Goal: Transaction & Acquisition: Purchase product/service

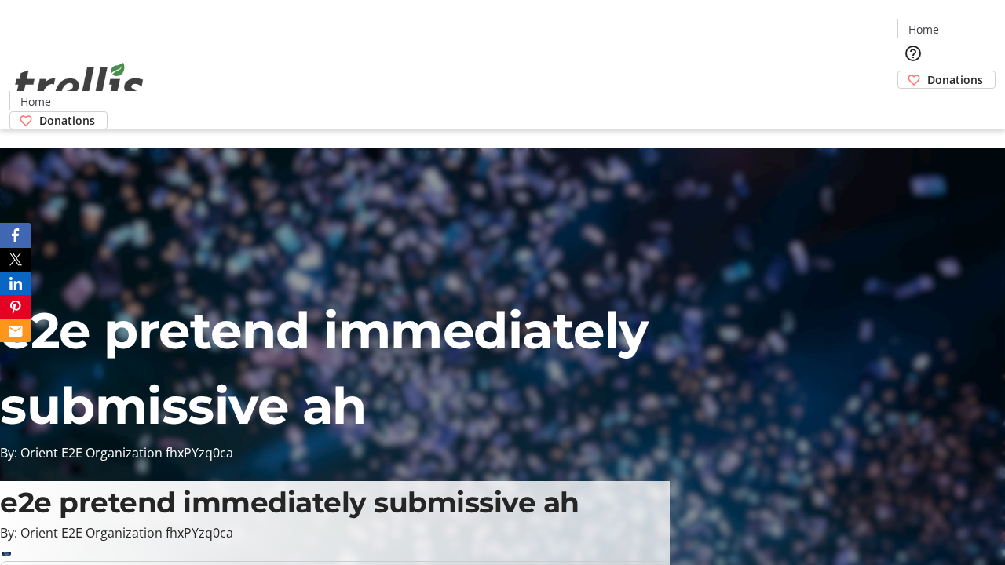
click at [927, 71] on span "Donations" at bounding box center [955, 79] width 56 height 16
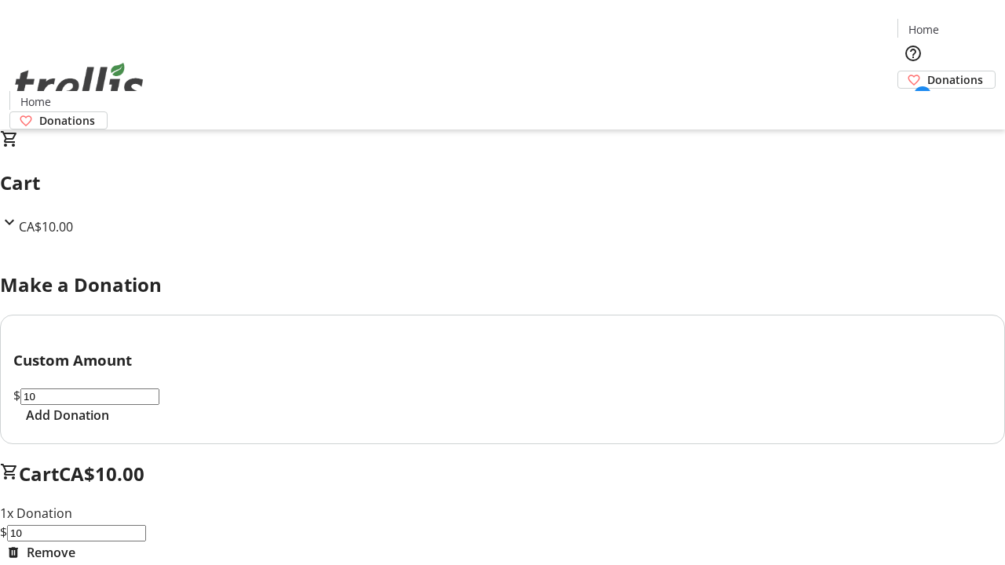
select select "CA"
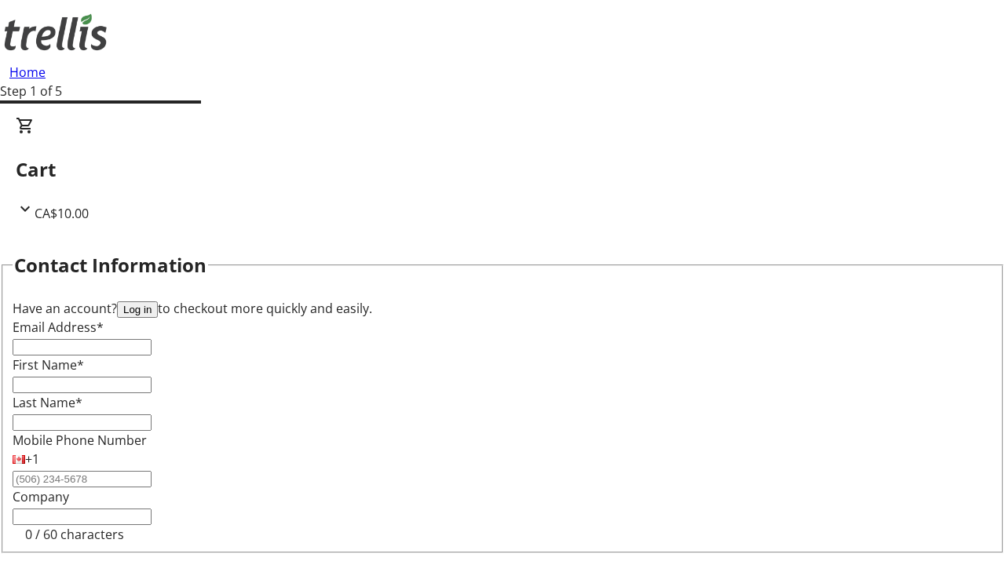
click at [158, 301] on button "Log in" at bounding box center [137, 309] width 41 height 16
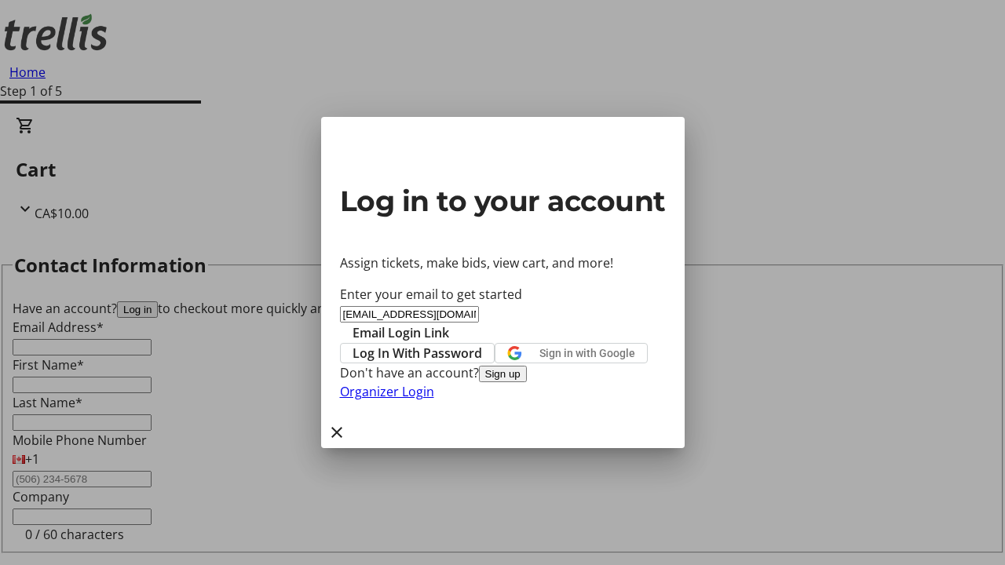
type input "[EMAIL_ADDRESS][DOMAIN_NAME]"
click at [449, 323] on span "Email Login Link" at bounding box center [400, 332] width 97 height 19
